Goal: Find specific page/section: Find specific page/section

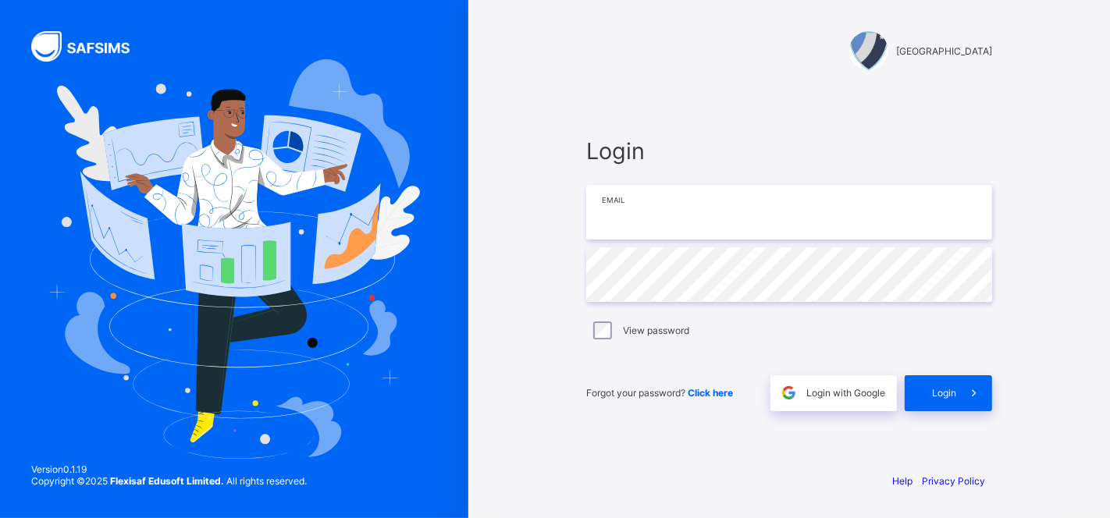
click at [706, 222] on input "email" at bounding box center [789, 212] width 406 height 55
type input "**********"
click at [940, 391] on span "Login" at bounding box center [944, 393] width 24 height 12
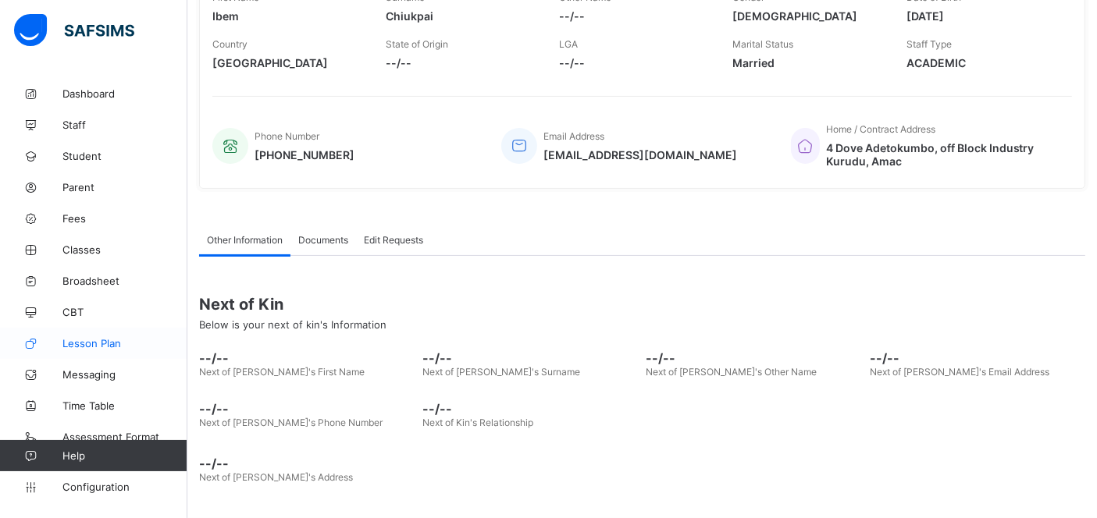
scroll to position [266, 0]
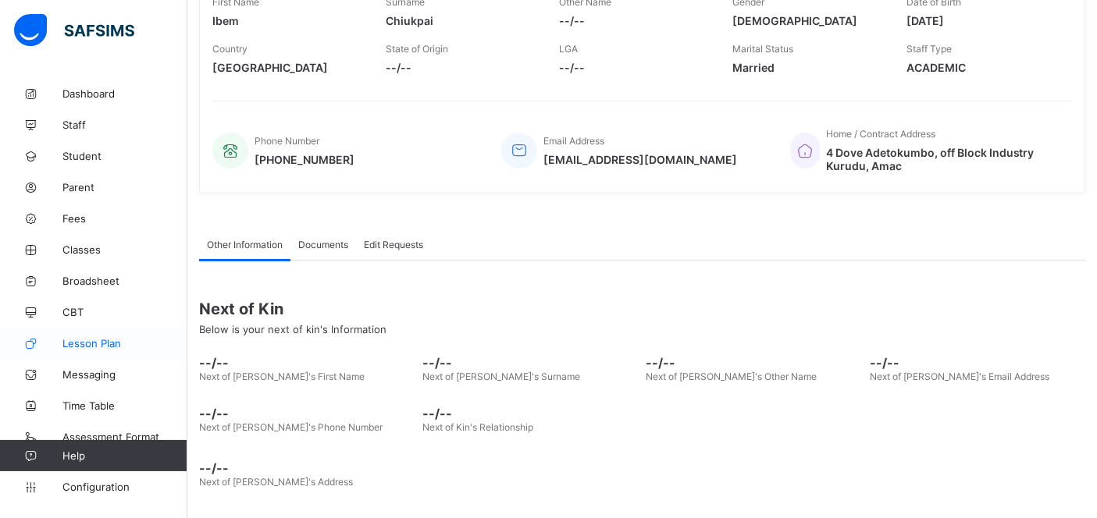
click at [112, 340] on span "Lesson Plan" at bounding box center [124, 343] width 125 height 12
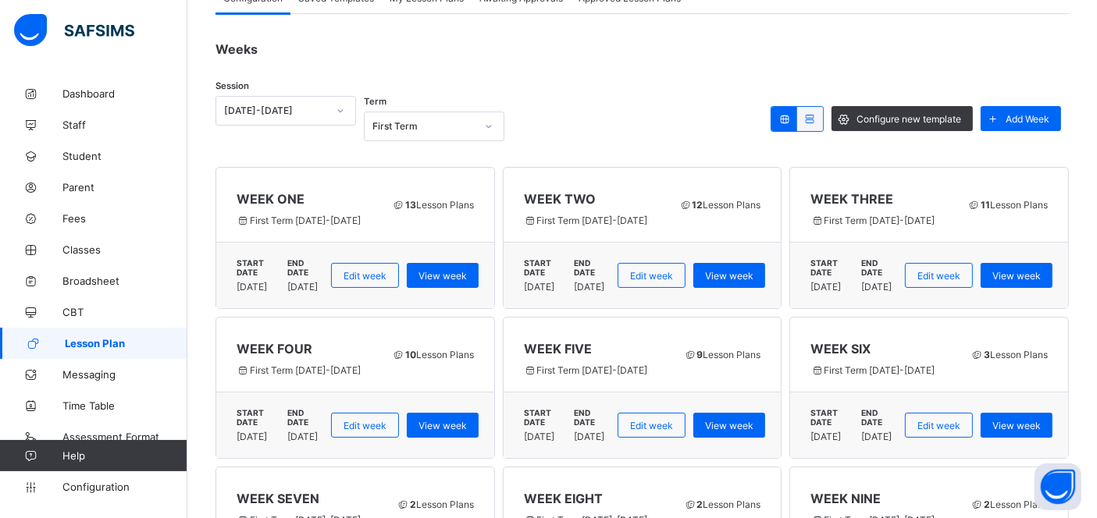
scroll to position [62, 0]
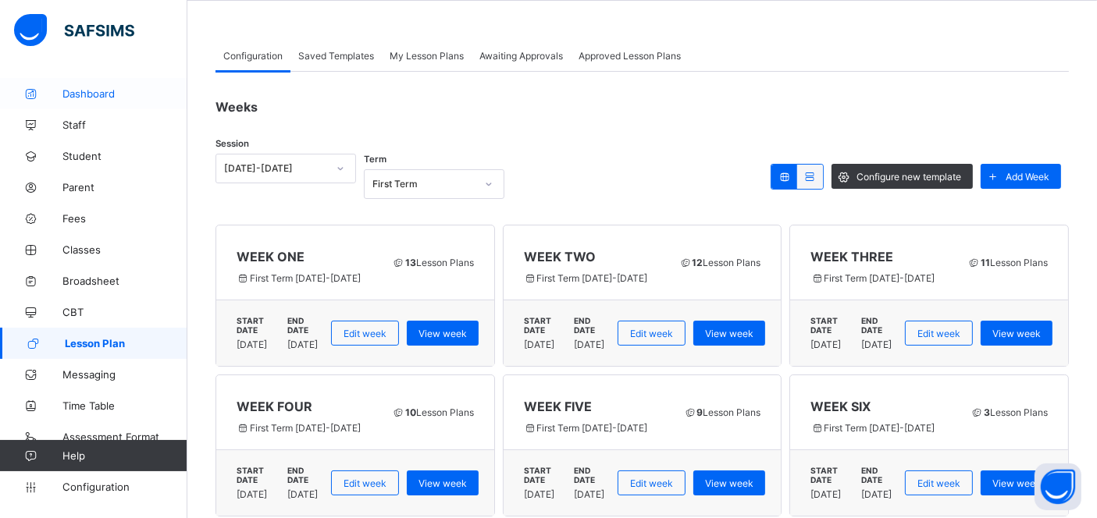
click at [79, 92] on span "Dashboard" at bounding box center [124, 93] width 125 height 12
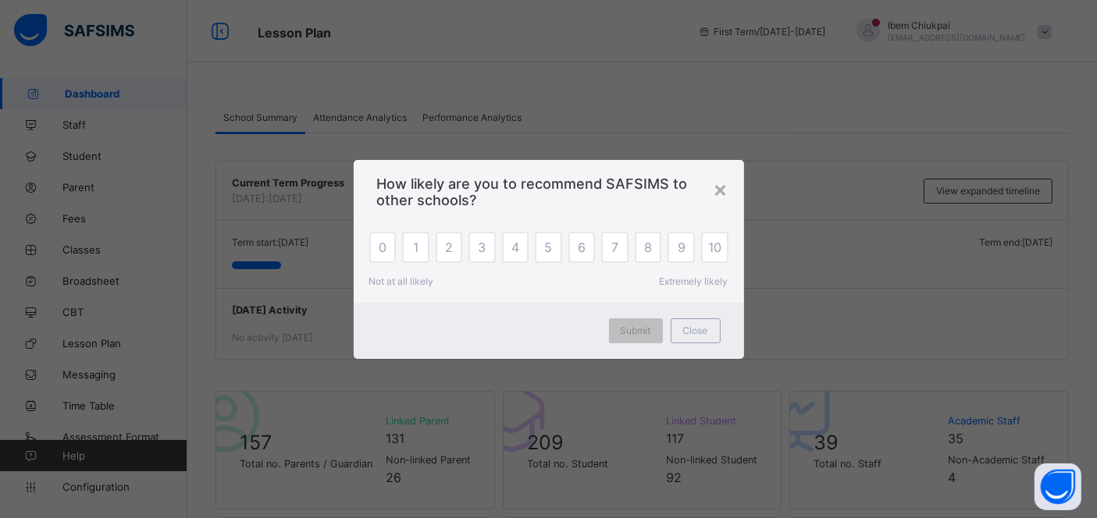
click at [698, 336] on span "Close" at bounding box center [695, 331] width 25 height 12
